Goal: Transaction & Acquisition: Purchase product/service

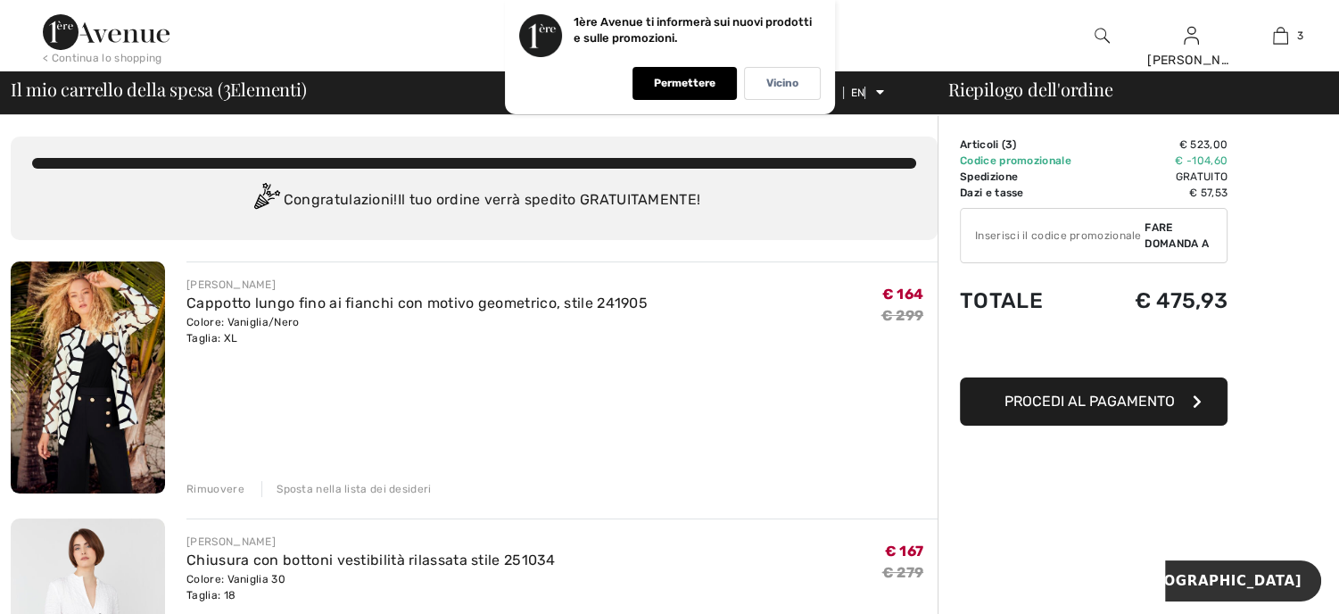
click at [136, 348] on img at bounding box center [88, 377] width 154 height 232
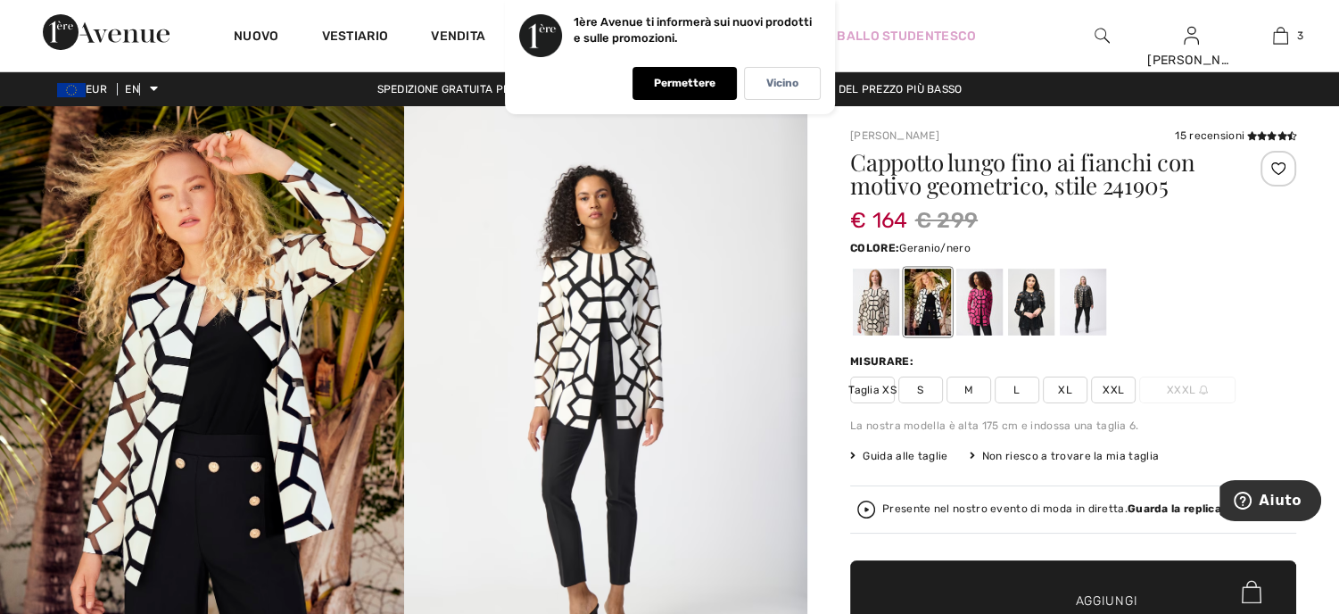
click at [992, 303] on div at bounding box center [979, 302] width 46 height 67
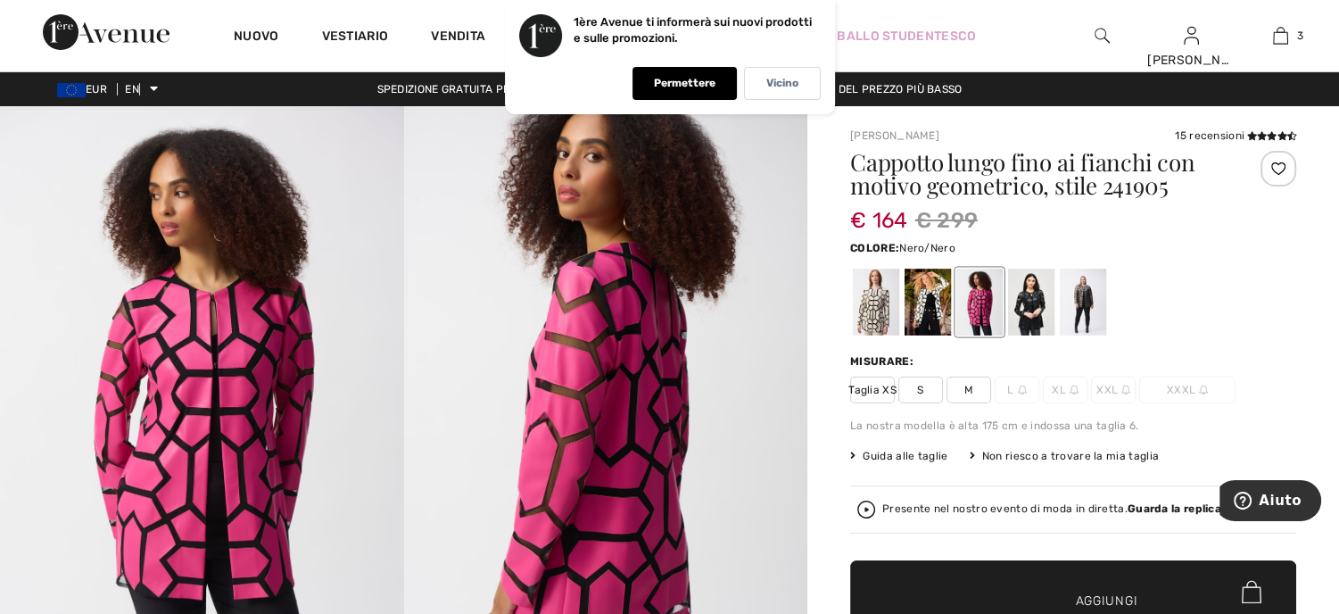
click at [1020, 303] on div at bounding box center [1031, 302] width 46 height 67
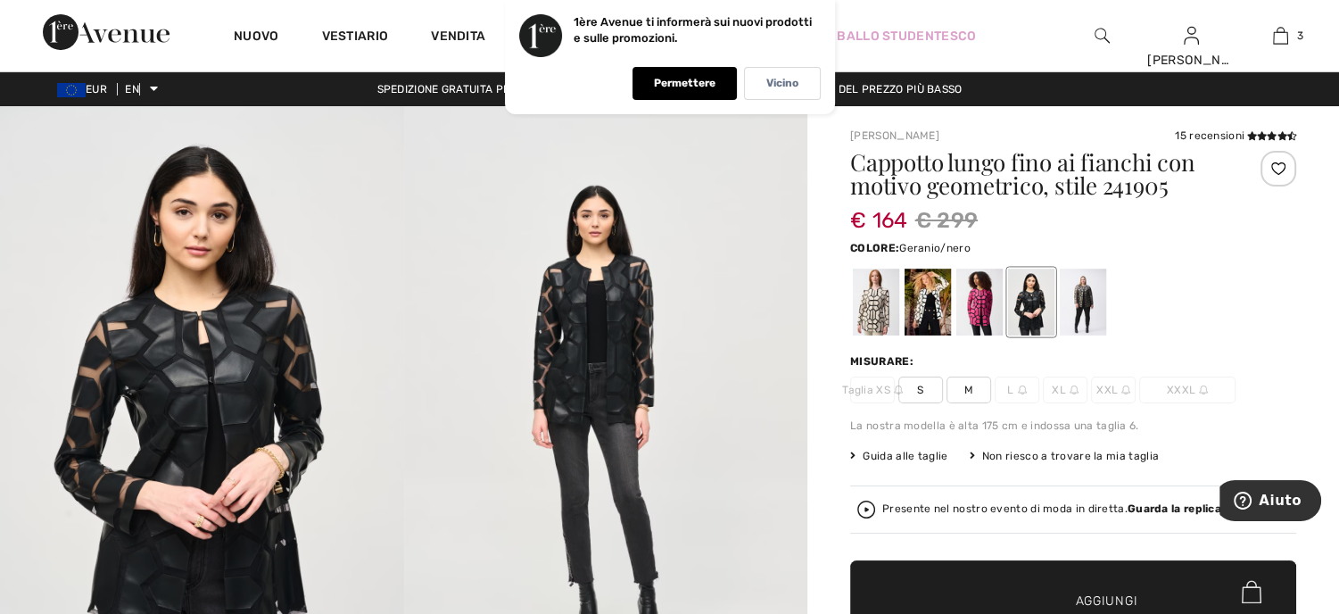
click at [980, 294] on div at bounding box center [979, 302] width 46 height 67
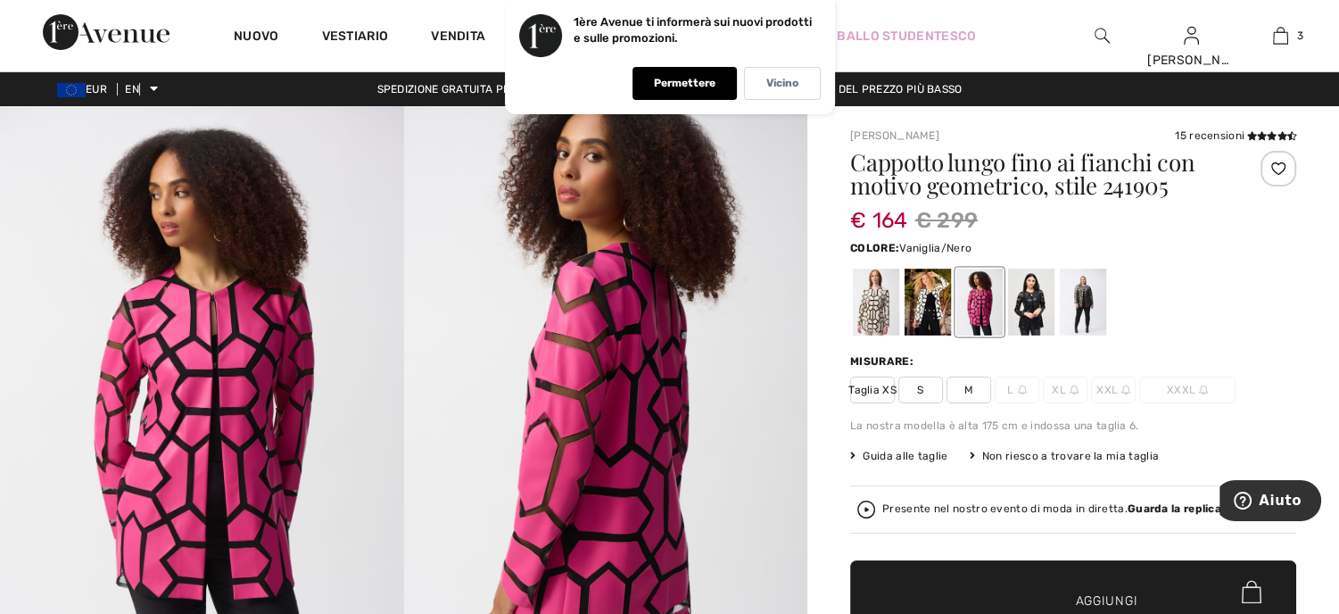
click at [929, 295] on div at bounding box center [928, 302] width 46 height 67
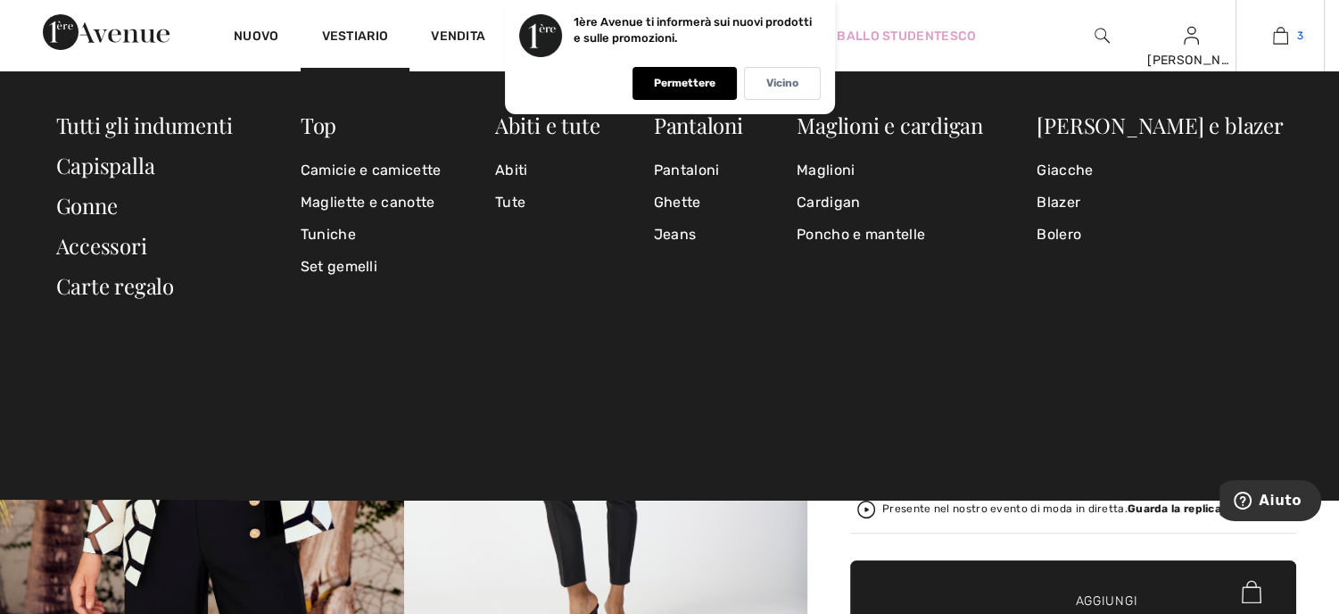
click at [1279, 41] on img at bounding box center [1280, 35] width 15 height 21
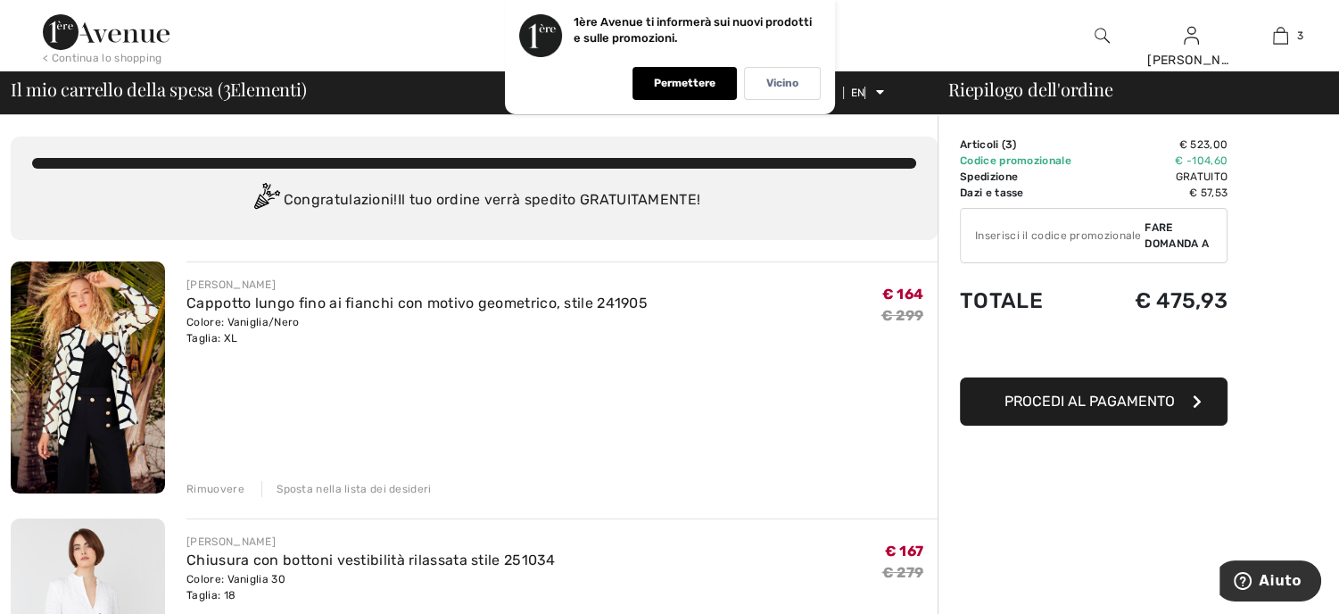
click at [682, 78] on font "Permettere" at bounding box center [685, 83] width 62 height 12
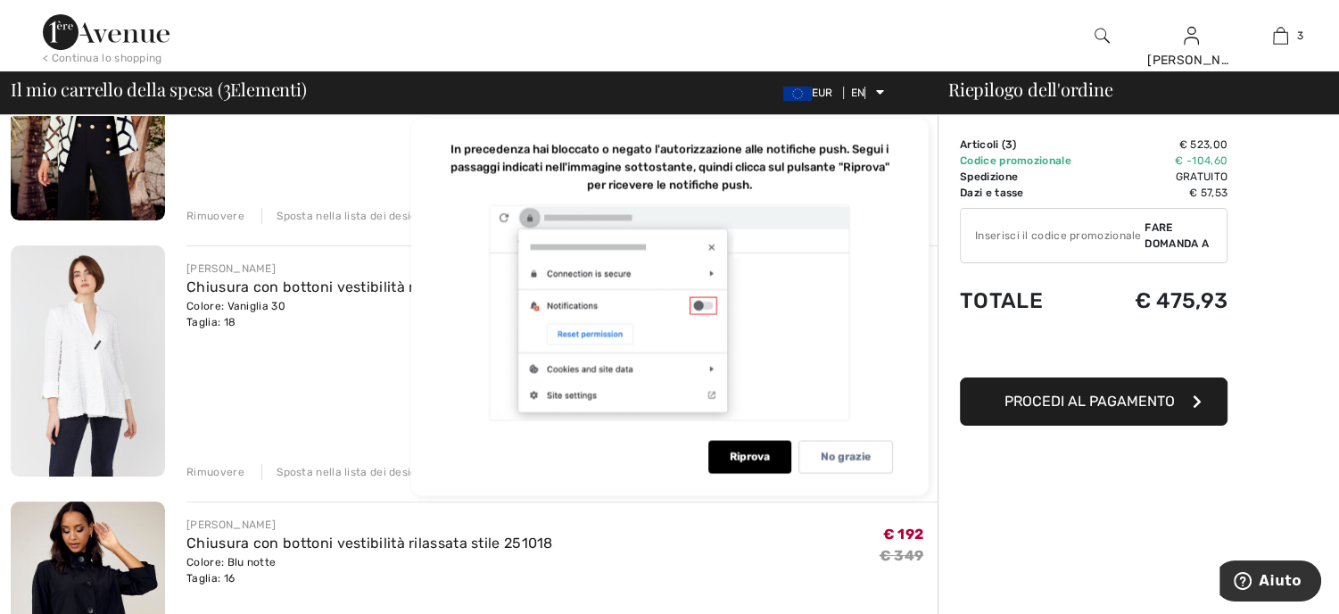
scroll to position [226, 0]
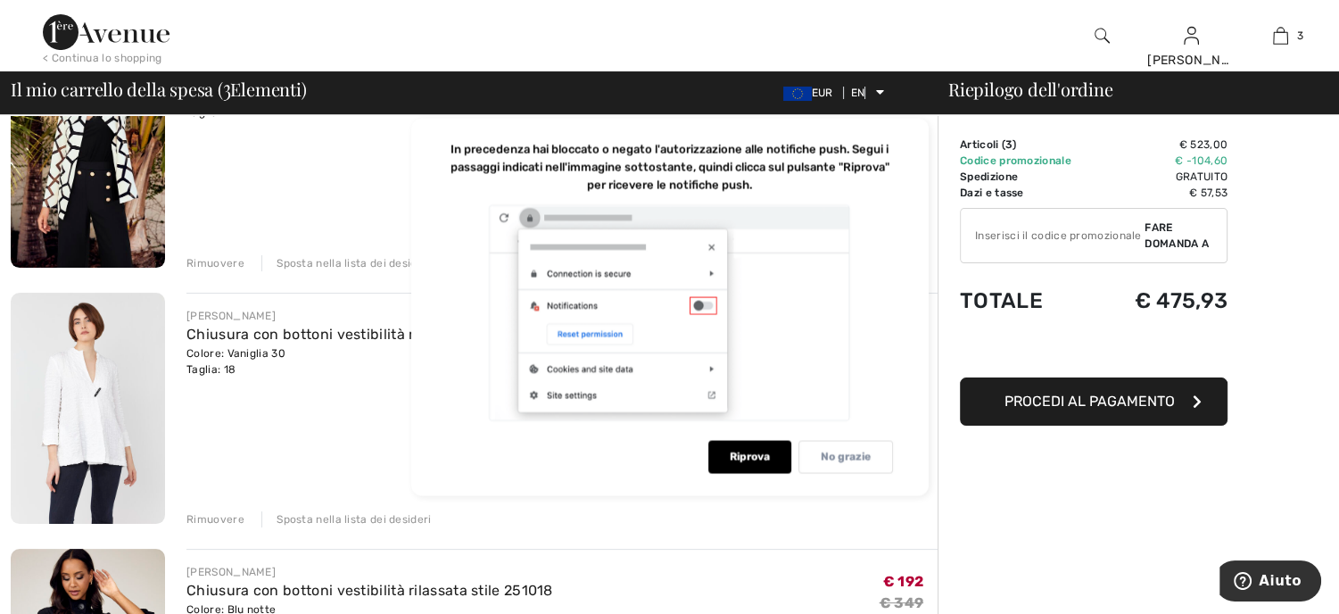
click at [864, 453] on font "No grazie" at bounding box center [846, 457] width 50 height 12
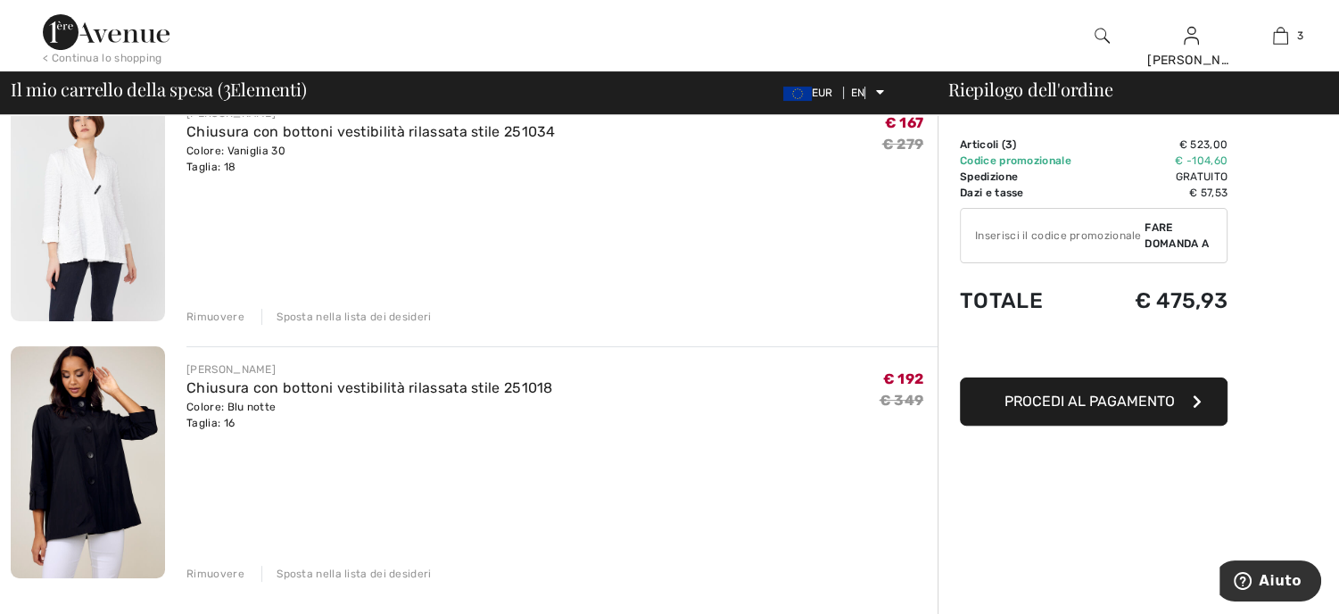
scroll to position [500, 0]
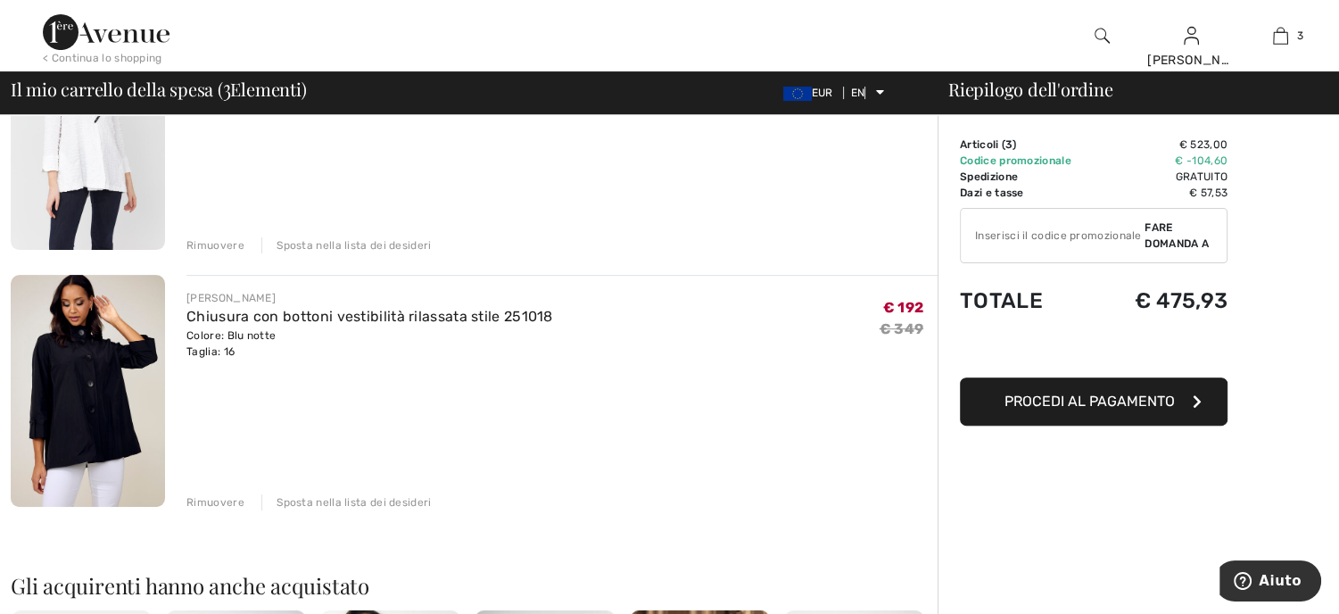
click at [325, 494] on div "Sposta nella lista dei desideri" at bounding box center [346, 502] width 170 height 16
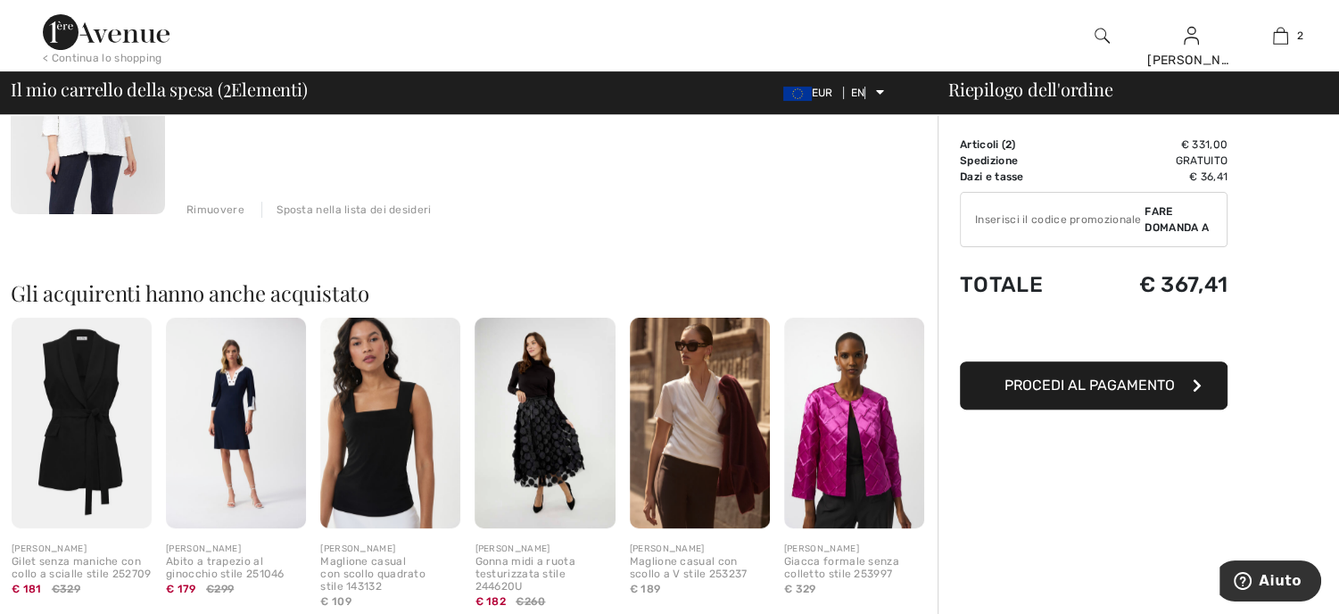
scroll to position [666, 0]
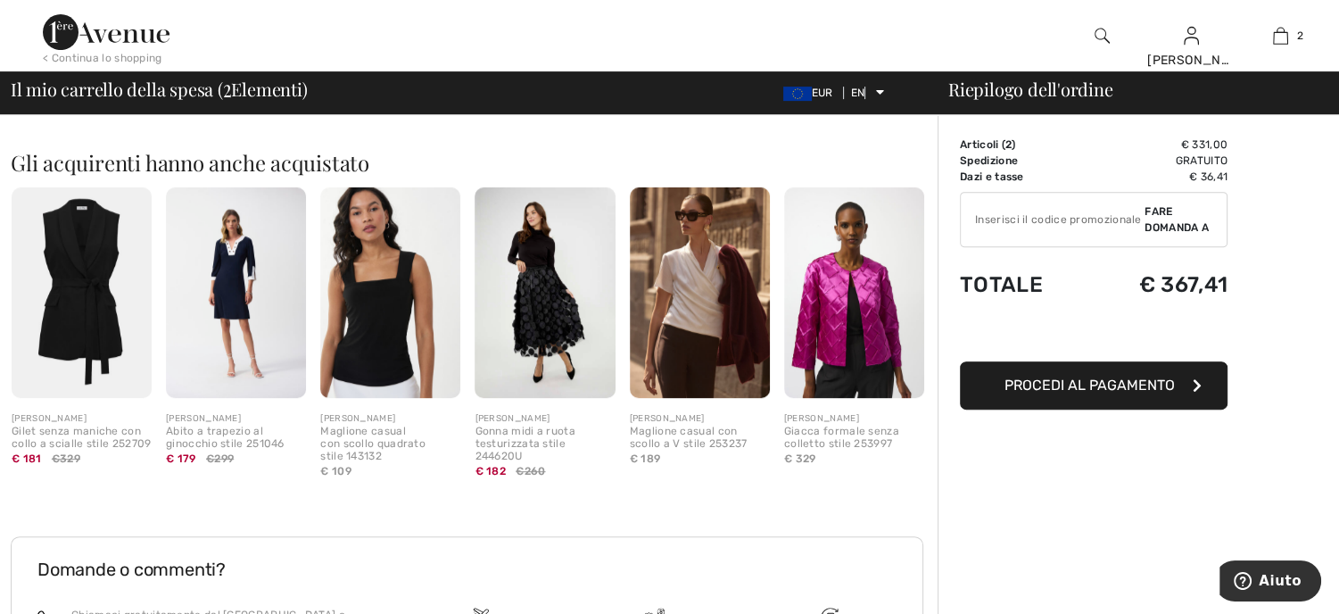
click at [1048, 203] on input "TEXT" at bounding box center [1053, 220] width 184 height 54
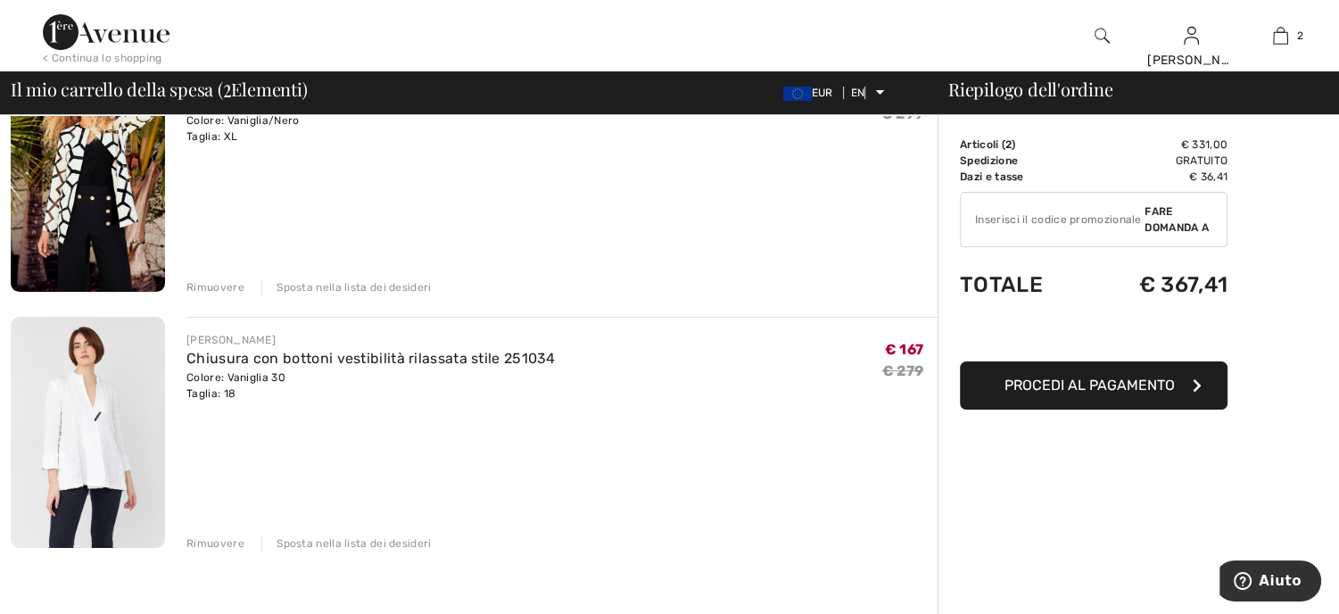
scroll to position [226, 0]
